Goal: Task Accomplishment & Management: Use online tool/utility

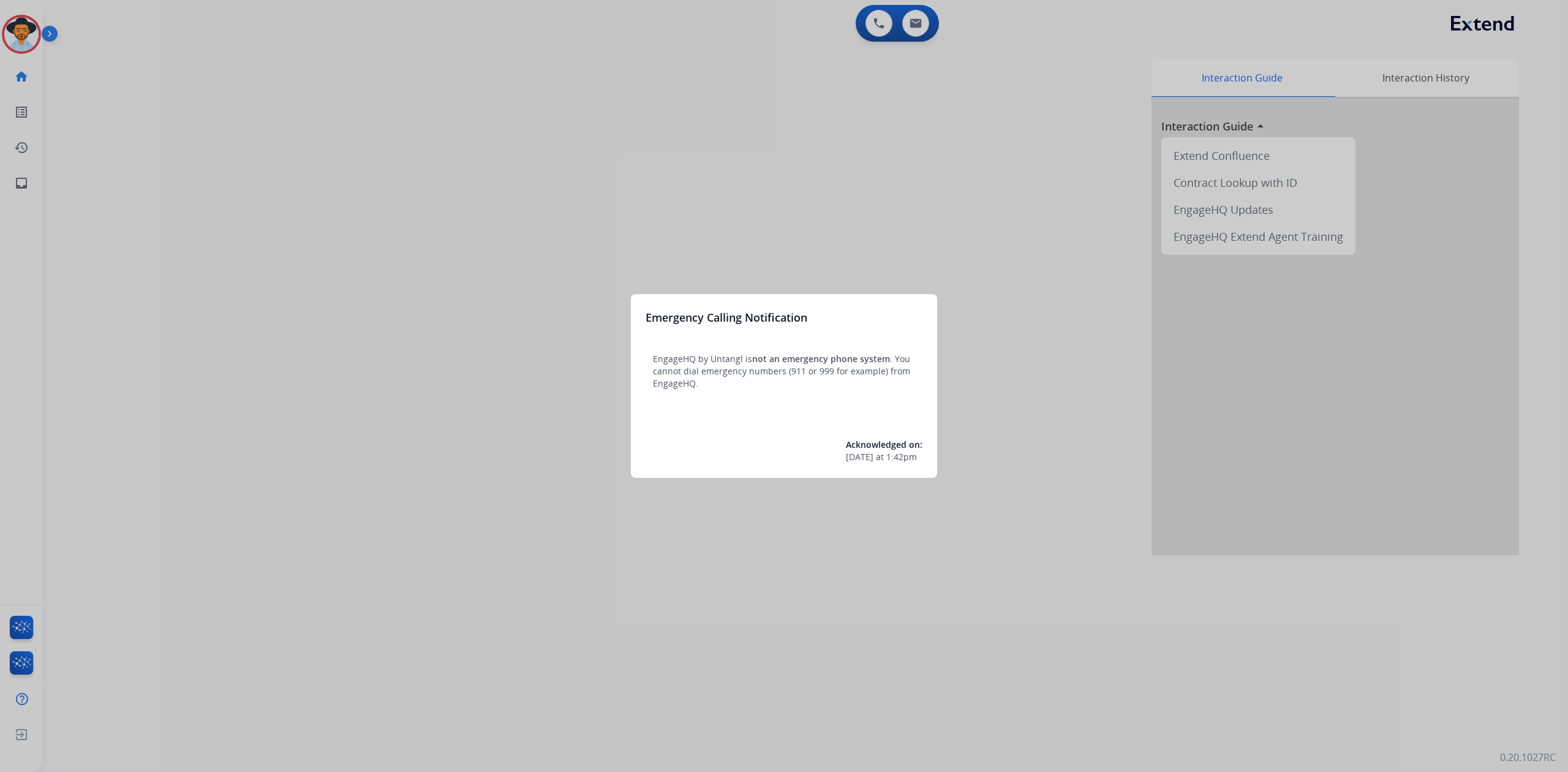
click at [23, 28] on div at bounding box center [784, 386] width 1568 height 772
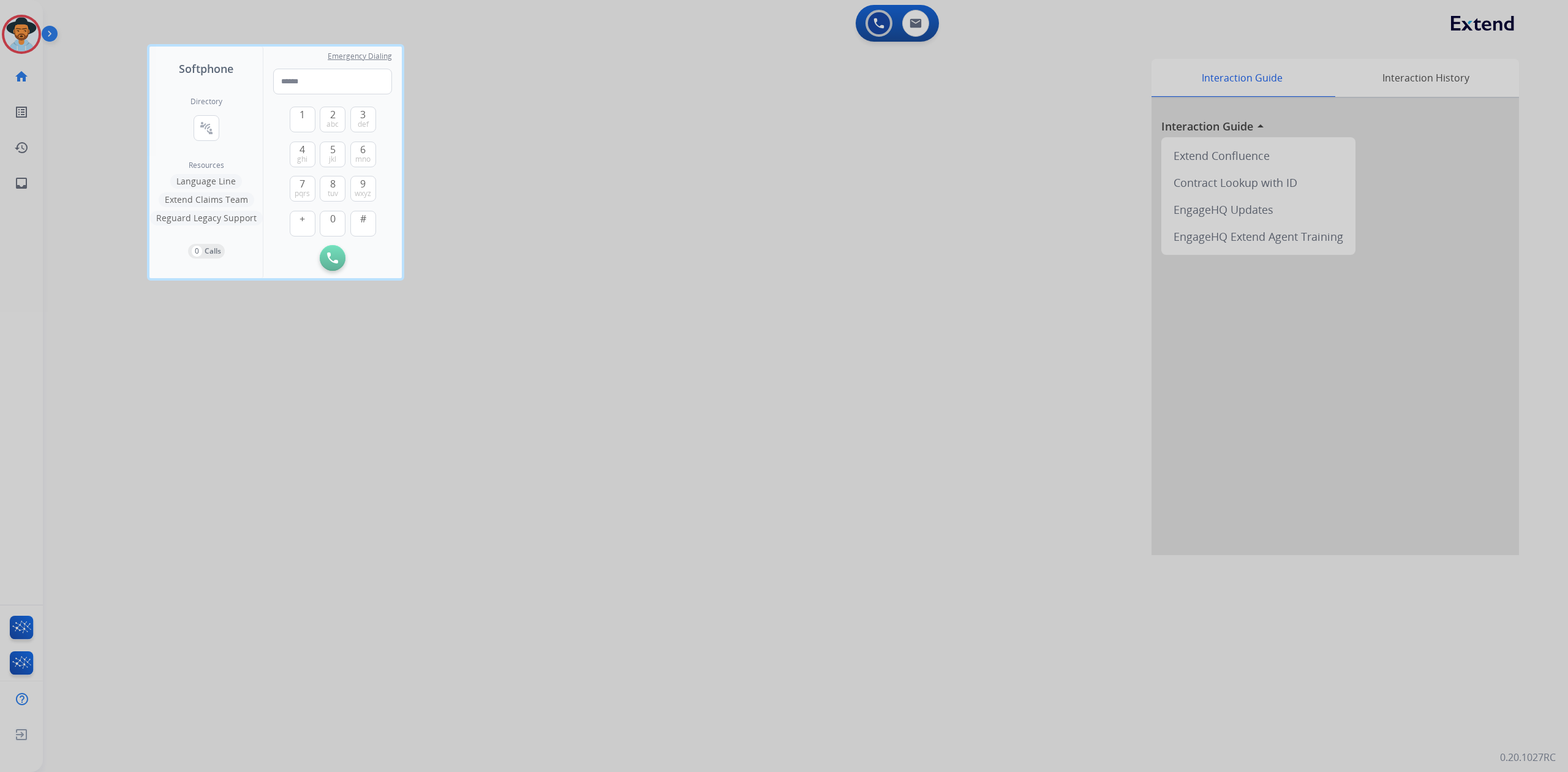
click at [23, 32] on div at bounding box center [784, 386] width 1568 height 772
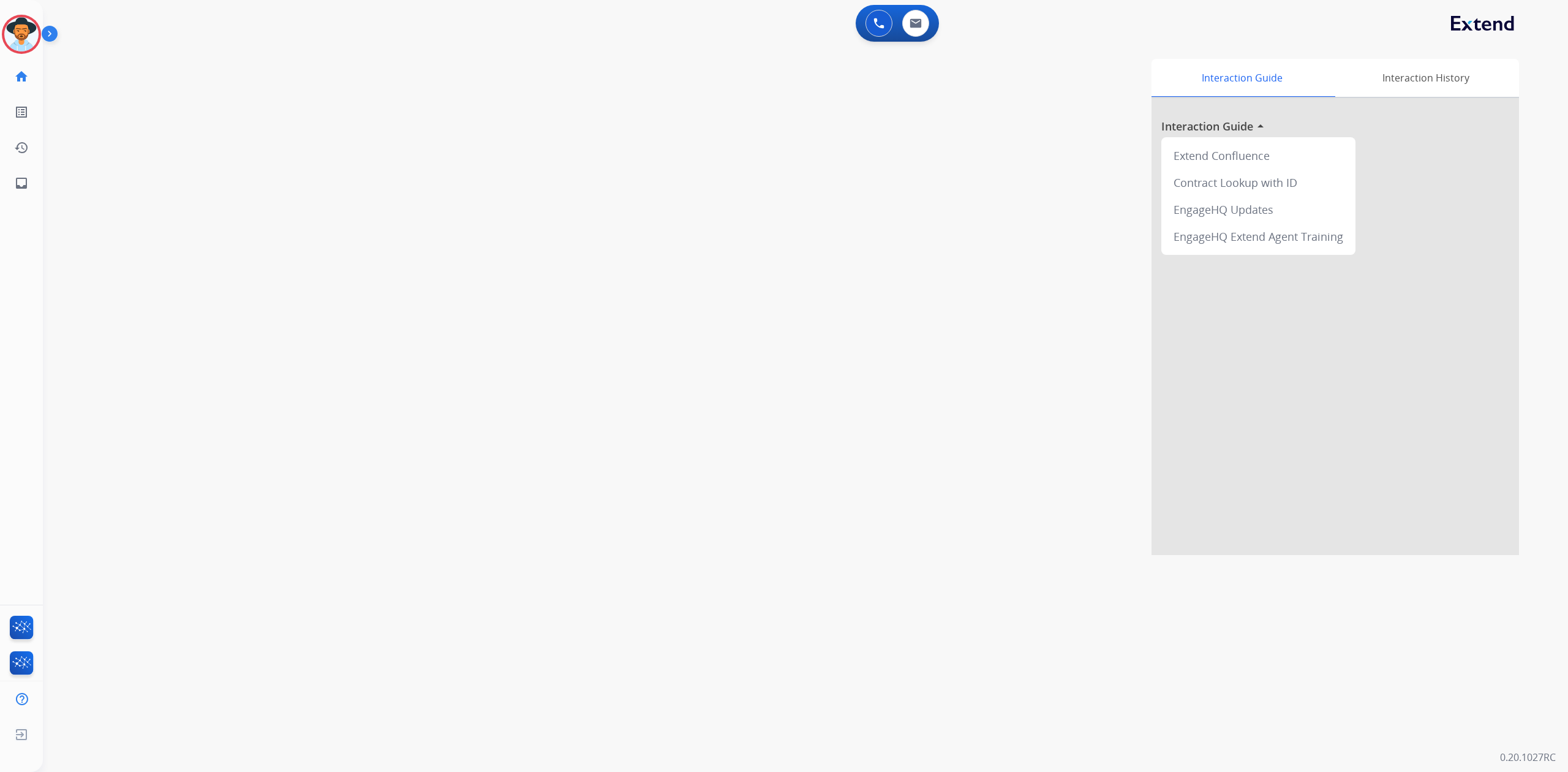
click at [23, 32] on img at bounding box center [21, 34] width 34 height 34
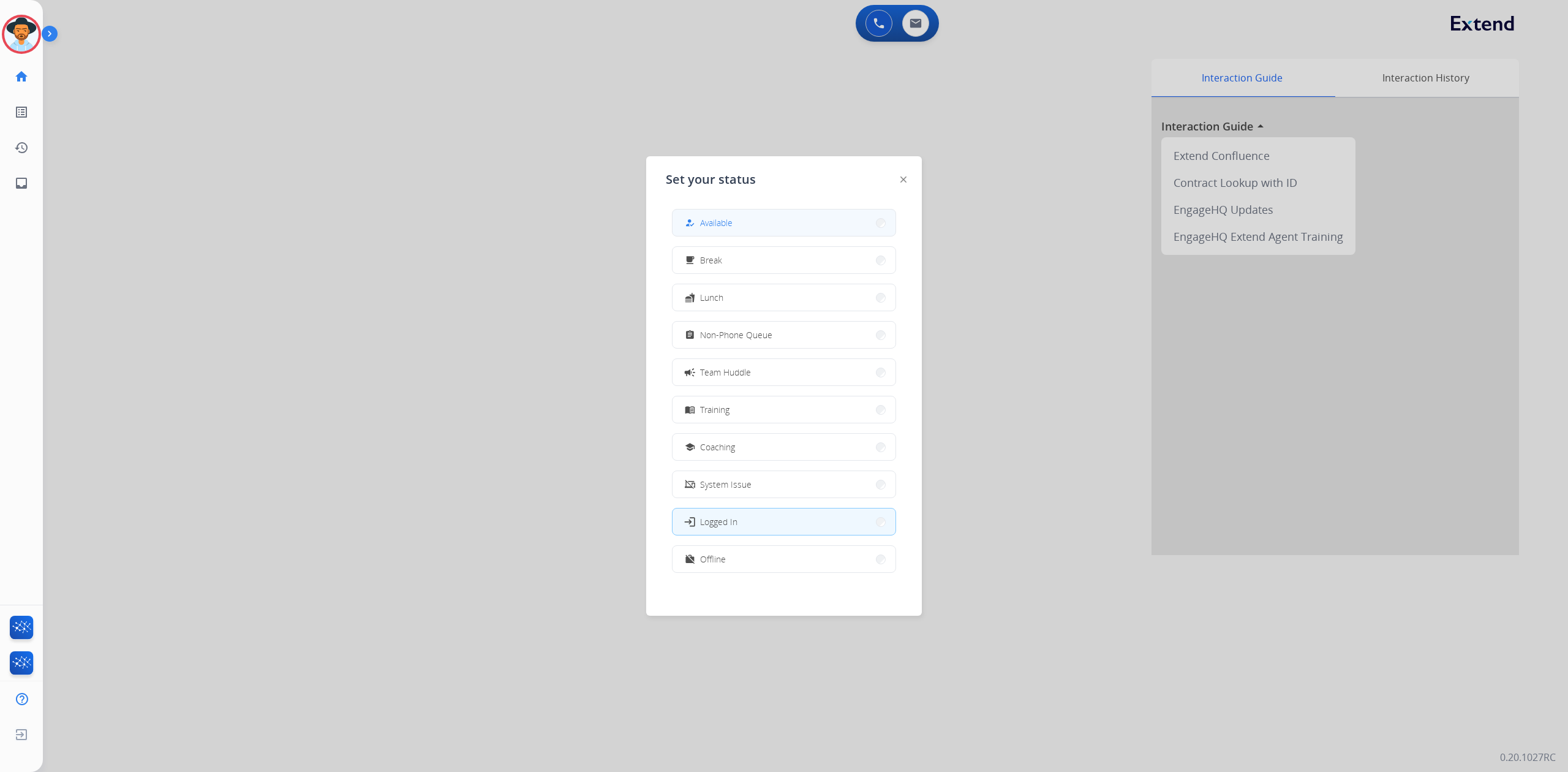
click at [702, 214] on button "how_to_reg Available" at bounding box center [784, 222] width 223 height 26
